Goal: Check status

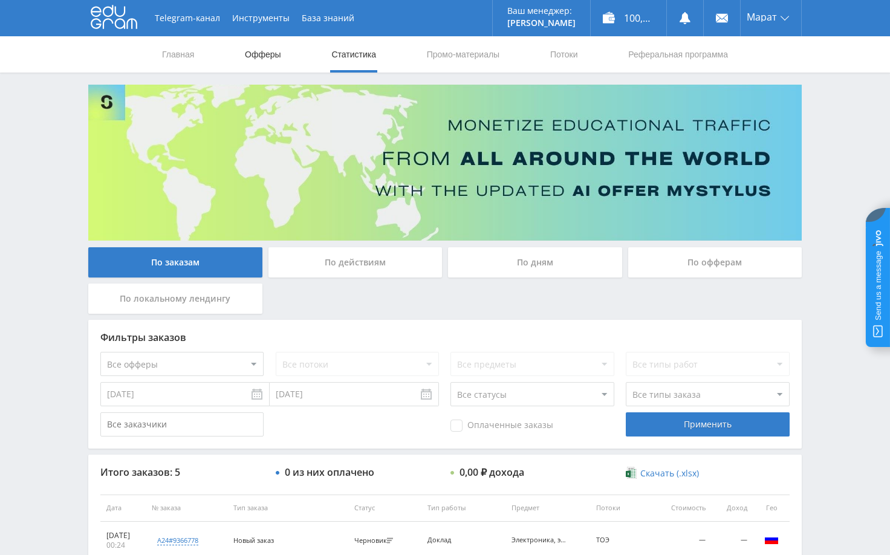
click at [274, 55] on link "Офферы" at bounding box center [263, 54] width 39 height 36
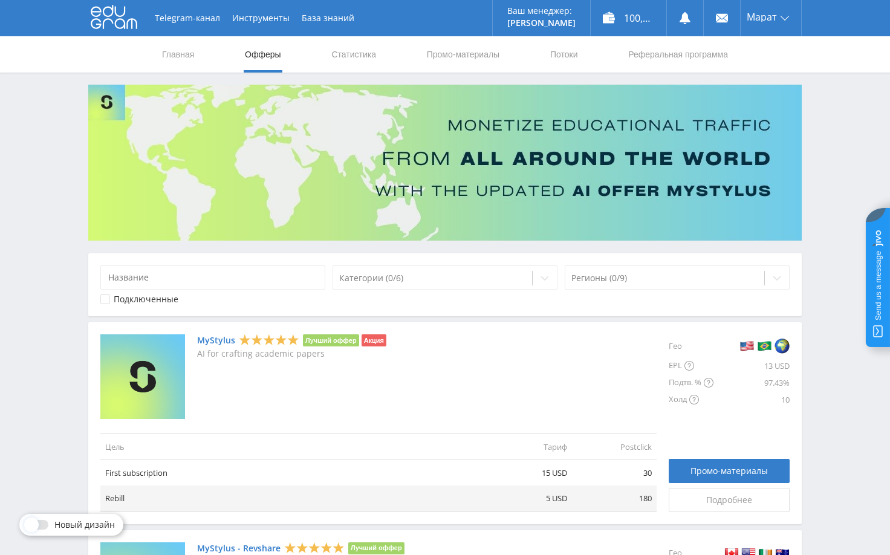
click at [355, 56] on link "Статистика" at bounding box center [353, 54] width 47 height 36
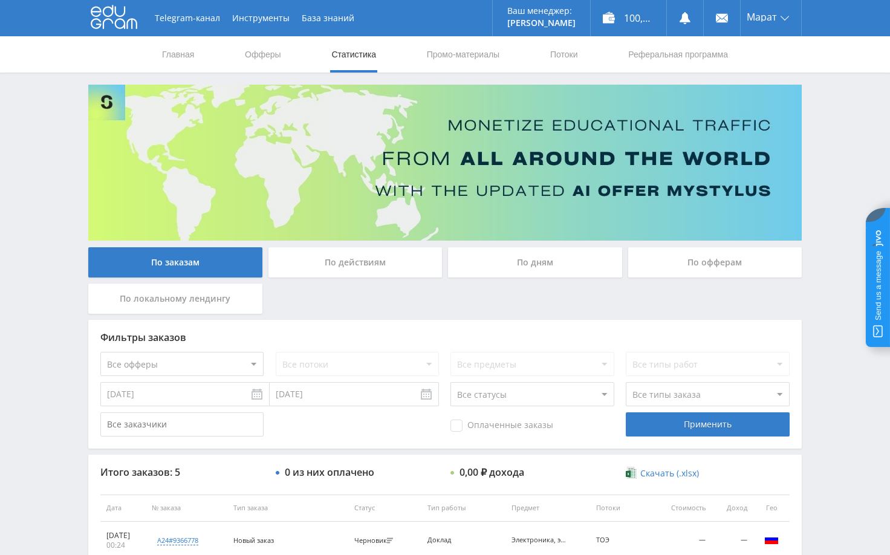
click at [842, 99] on div "Telegram-канал Инструменты База знаний Ваш менеджер: [PERSON_NAME] Online @edug…" at bounding box center [445, 400] width 890 height 800
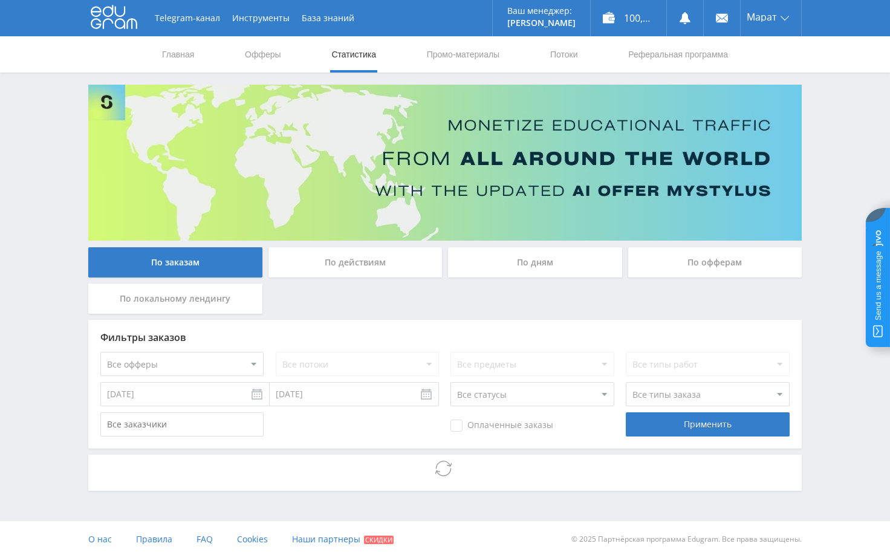
click at [830, 153] on div "Telegram-канал Инструменты База знаний Ваш менеджер: [PERSON_NAME] Online @edug…" at bounding box center [445, 278] width 890 height 557
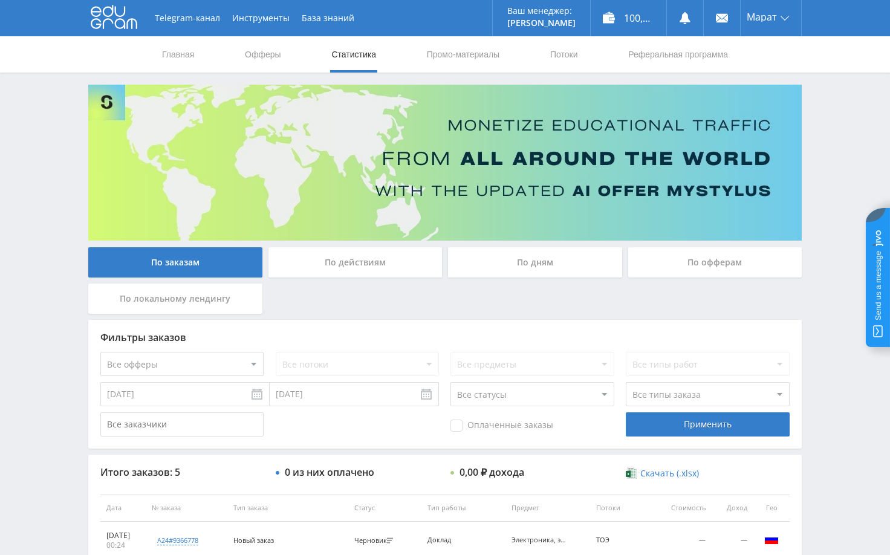
click at [825, 128] on div "Telegram-канал Инструменты База знаний Ваш менеджер: [PERSON_NAME] Online @edug…" at bounding box center [445, 400] width 890 height 800
click at [832, 168] on div "Telegram-канал Инструменты База знаний Ваш менеджер: [PERSON_NAME] Online @edug…" at bounding box center [445, 400] width 890 height 800
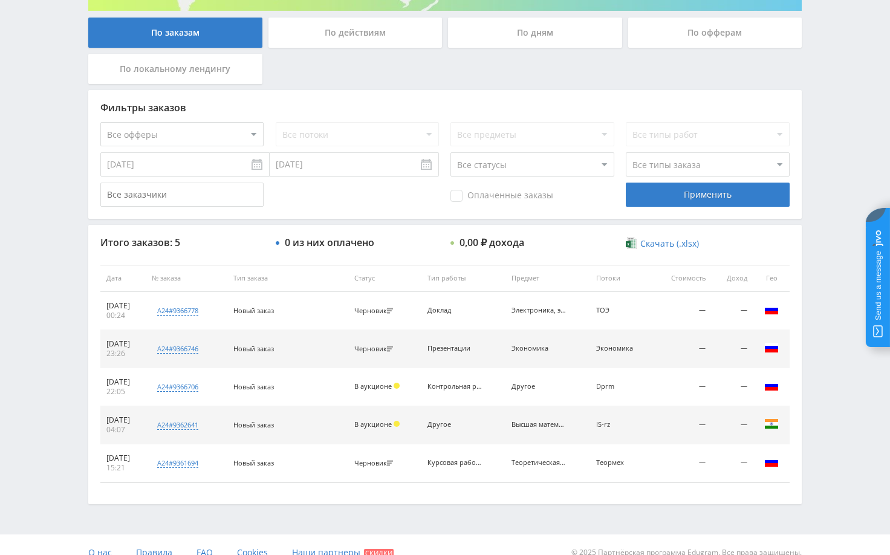
scroll to position [245, 0]
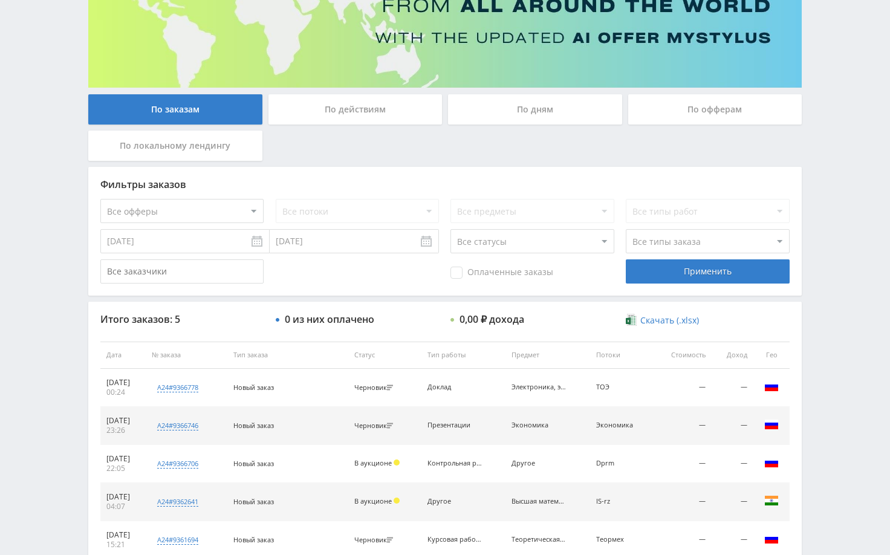
scroll to position [242, 0]
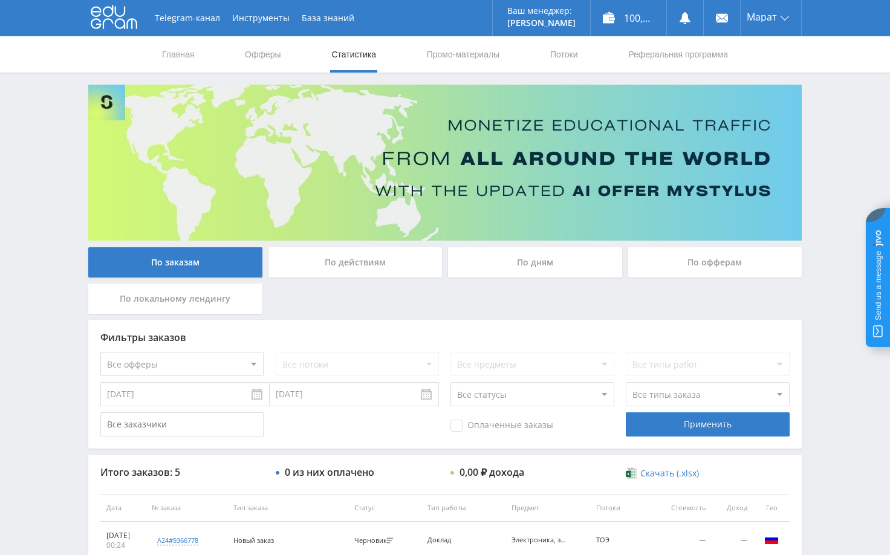
click at [841, 219] on div "Telegram-канал Инструменты База знаний Ваш менеджер: [PERSON_NAME] Alex Online …" at bounding box center [445, 400] width 890 height 800
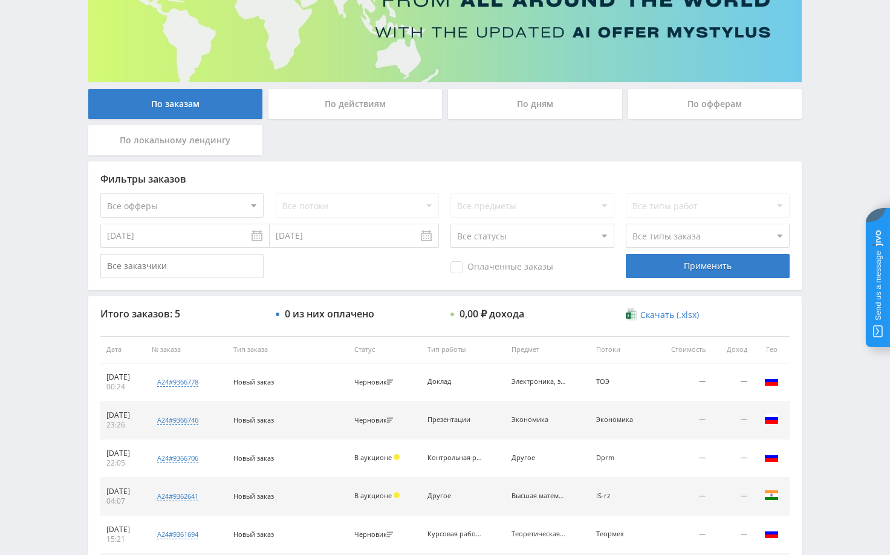
scroll to position [64, 0]
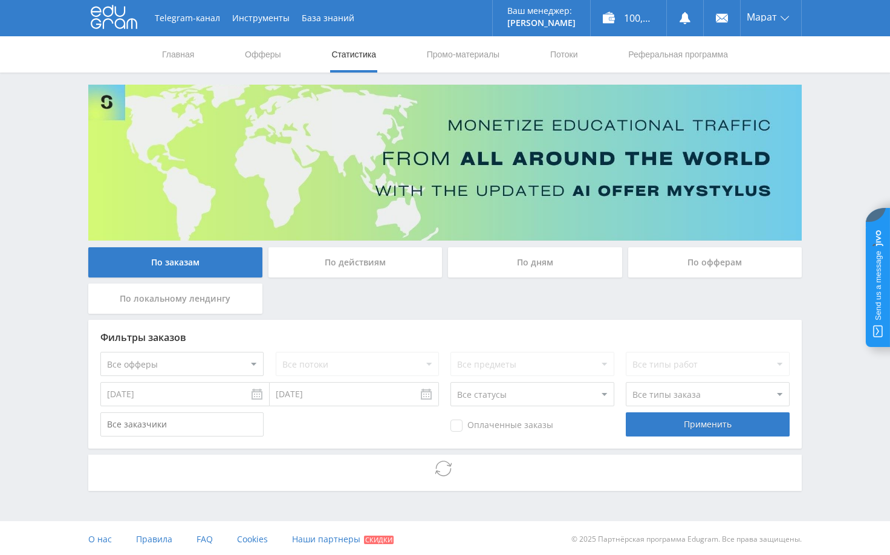
click at [35, 139] on div "Telegram-канал Инструменты База знаний Ваш менеджер: [PERSON_NAME] Online @edug…" at bounding box center [445, 278] width 890 height 557
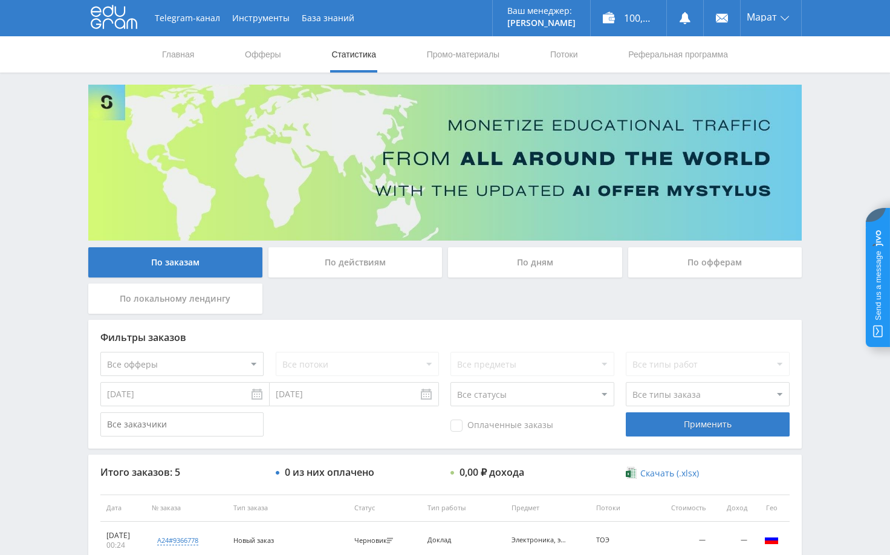
click at [47, 333] on div "Telegram-канал Инструменты База знаний Ваш менеджер: [PERSON_NAME] Online @edug…" at bounding box center [445, 400] width 890 height 800
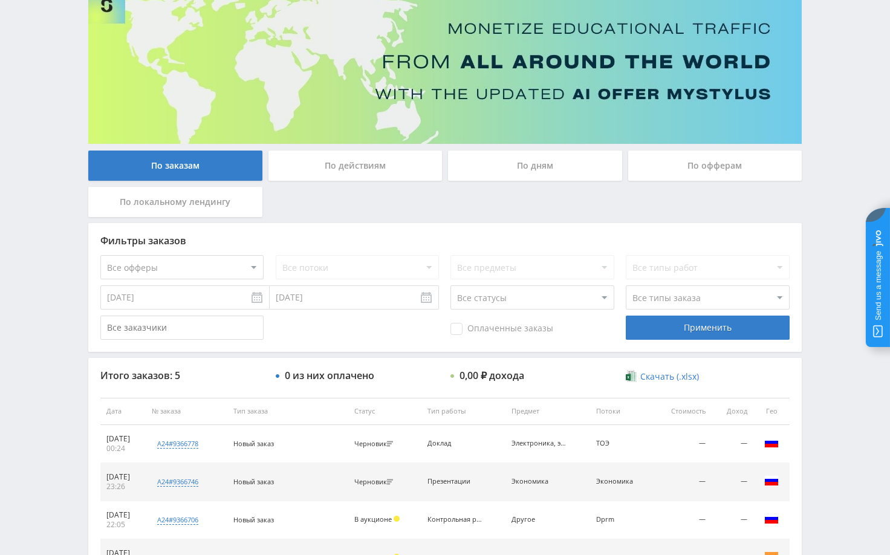
scroll to position [60, 0]
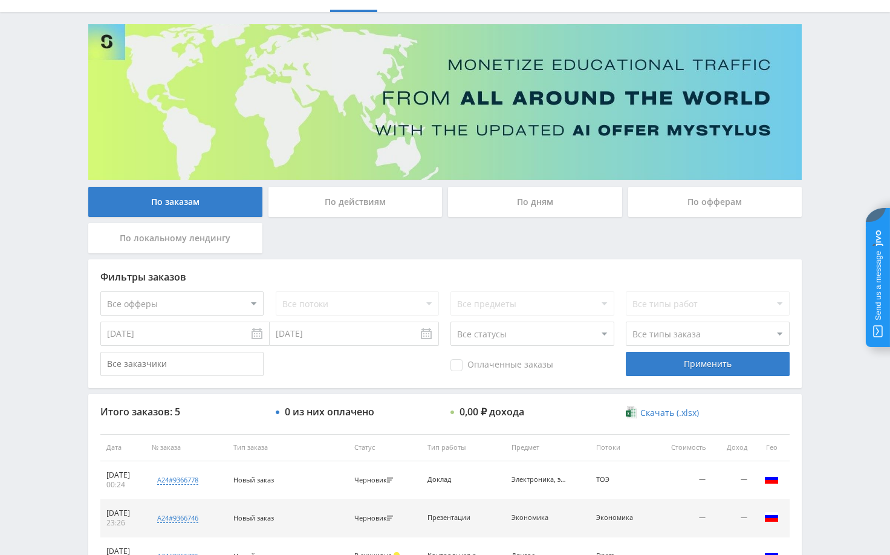
click at [835, 127] on div "Telegram-канал Инструменты База знаний Ваш менеджер: [PERSON_NAME] Online @edug…" at bounding box center [445, 340] width 890 height 800
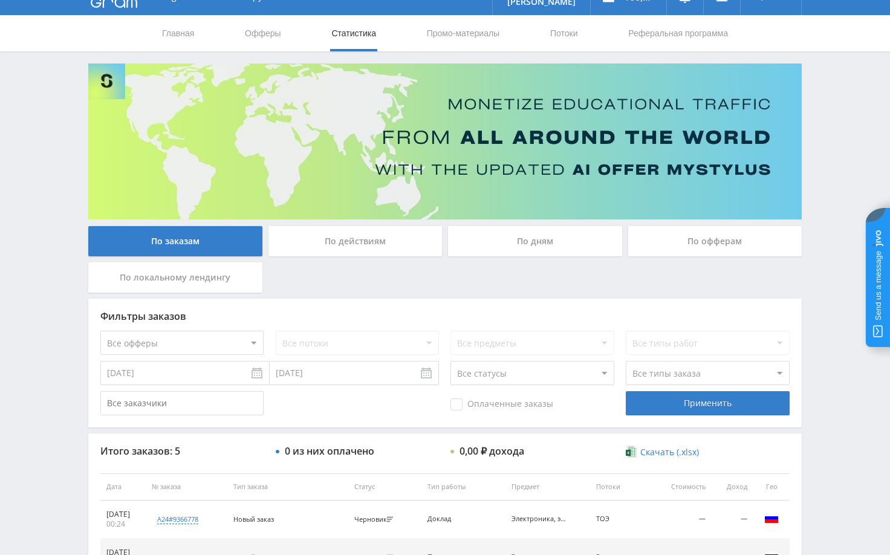
scroll to position [0, 0]
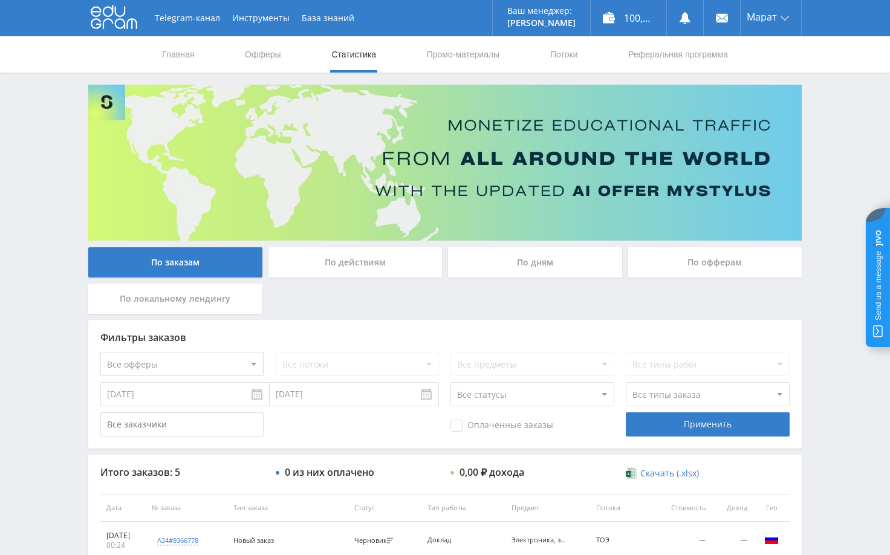
click at [835, 109] on div "Telegram-канал Инструменты База знаний Ваш менеджер: [PERSON_NAME] Online @edug…" at bounding box center [445, 400] width 890 height 800
